Goal: Transaction & Acquisition: Subscribe to service/newsletter

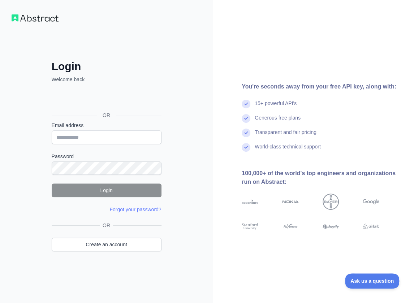
click at [178, 68] on div "Login Welcome back OR Email address Password Login Forgot your password? Please…" at bounding box center [106, 151] width 213 height 303
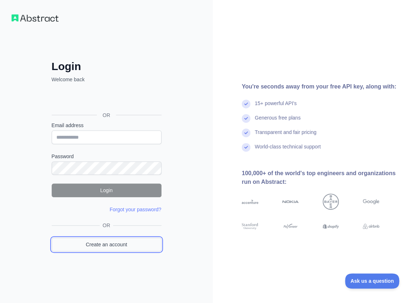
click at [135, 242] on link "Create an account" at bounding box center [107, 245] width 110 height 14
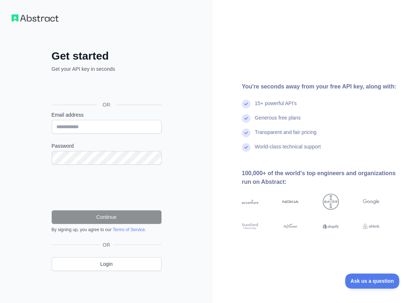
click at [77, 109] on div "OR" at bounding box center [107, 104] width 110 height 13
drag, startPoint x: 76, startPoint y: 124, endPoint x: 66, endPoint y: 147, distance: 25.6
click at [76, 124] on input "Email address" at bounding box center [107, 127] width 110 height 14
paste input "**********"
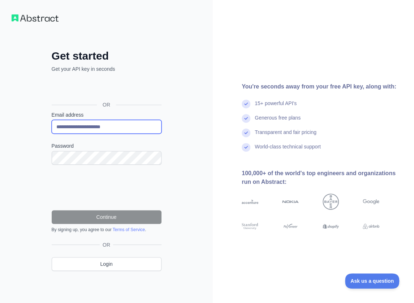
type input "**********"
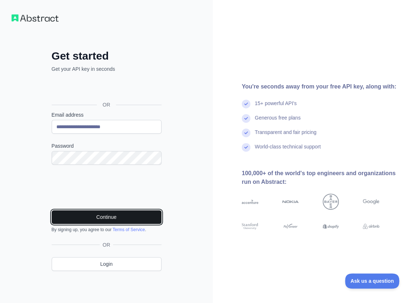
click at [130, 219] on button "Continue" at bounding box center [107, 217] width 110 height 14
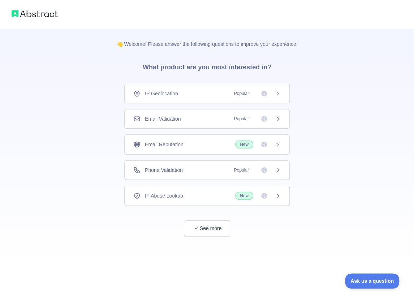
click at [194, 114] on div "Email Validation Popular" at bounding box center [206, 119] width 165 height 20
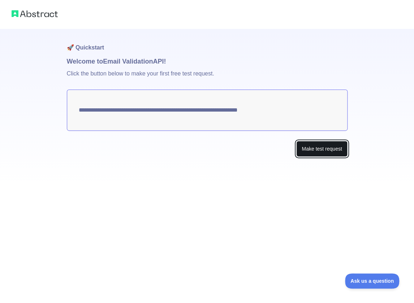
click at [306, 151] on button "Make test request" at bounding box center [321, 149] width 51 height 16
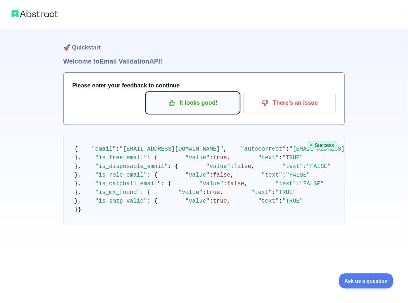
click at [204, 102] on p "It looks good!" at bounding box center [193, 103] width 82 height 12
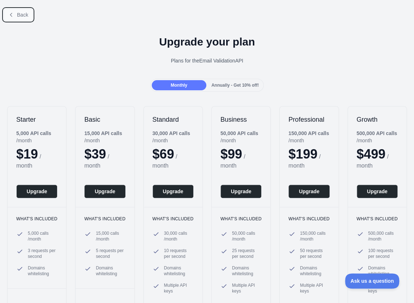
click at [24, 13] on span "Back" at bounding box center [22, 15] width 11 height 6
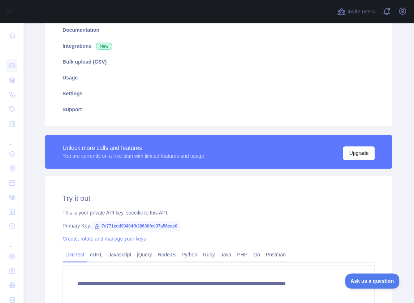
scroll to position [108, 0]
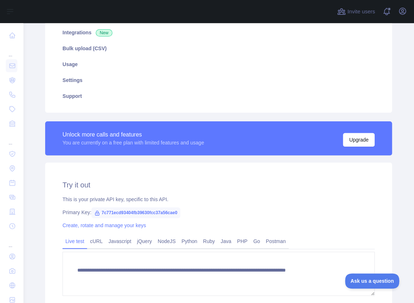
click at [162, 211] on span "7c771ecd93404fb39630fcc37a56cae0" at bounding box center [135, 212] width 89 height 11
drag, startPoint x: 162, startPoint y: 211, endPoint x: 175, endPoint y: 230, distance: 23.0
click at [162, 210] on span "7c771ecd93404fb39630fcc37a56cae0" at bounding box center [135, 212] width 89 height 11
copy span "7c771ecd93404fb39630fcc37a56cae0"
click at [405, 240] on main "**********" at bounding box center [218, 163] width 391 height 280
